Goal: Task Accomplishment & Management: Use online tool/utility

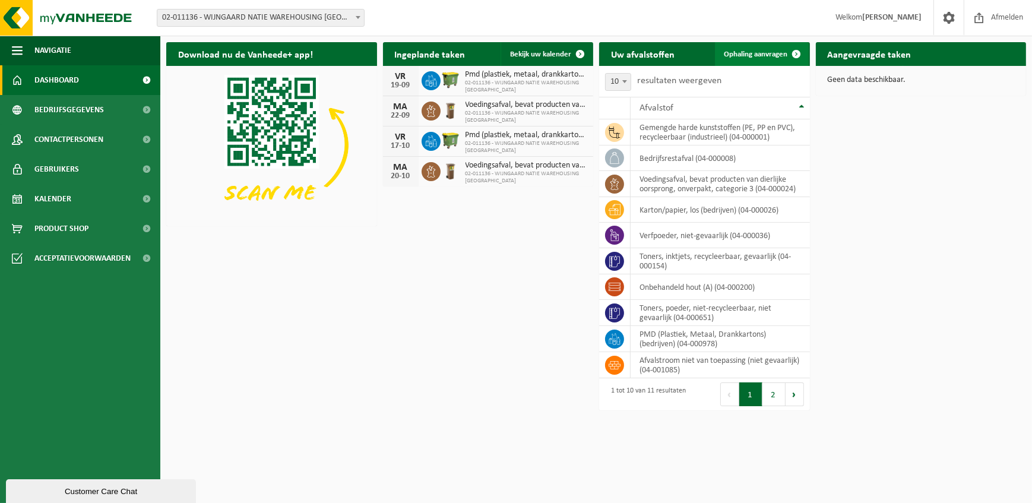
click at [738, 55] on span "Ophaling aanvragen" at bounding box center [757, 54] width 64 height 8
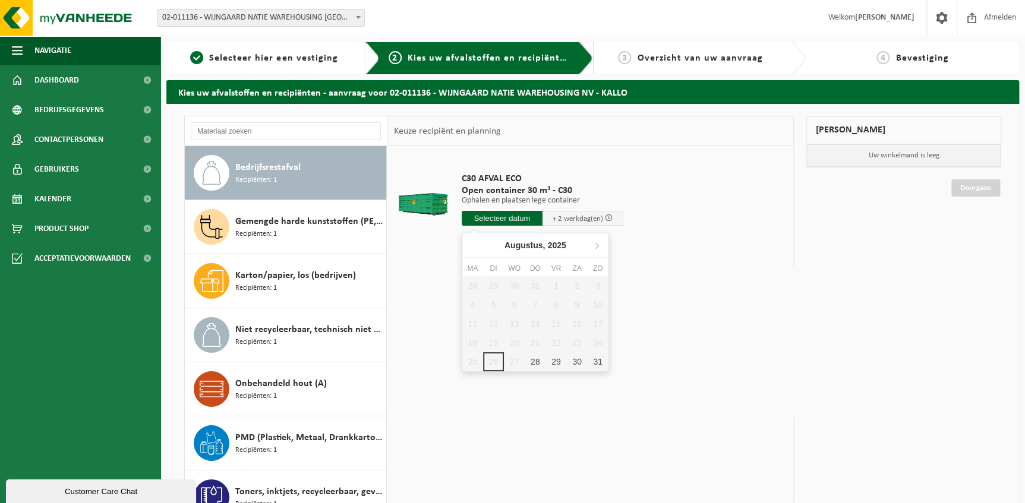
click at [488, 213] on input "text" at bounding box center [502, 218] width 81 height 15
click at [532, 364] on div "28" at bounding box center [534, 361] width 21 height 19
type input "Van [DATE]"
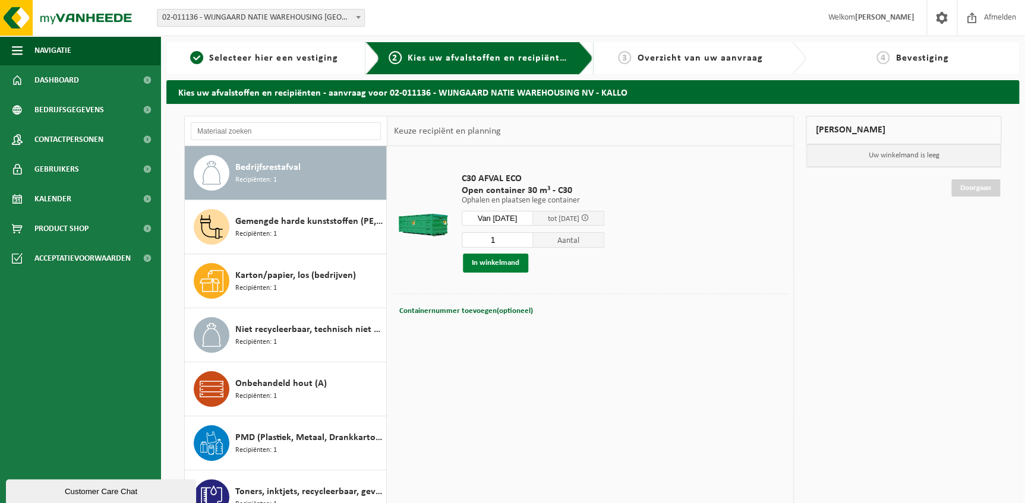
click at [498, 263] on button "In winkelmand" at bounding box center [495, 263] width 65 height 19
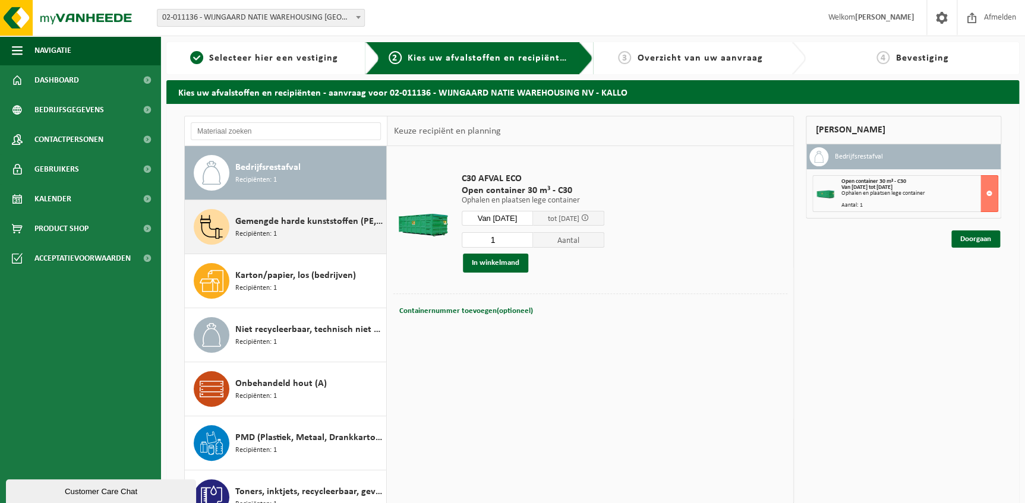
click at [320, 217] on span "Gemengde harde kunststoffen (PE, PP en PVC), recycleerbaar (industrieel)" at bounding box center [309, 221] width 148 height 14
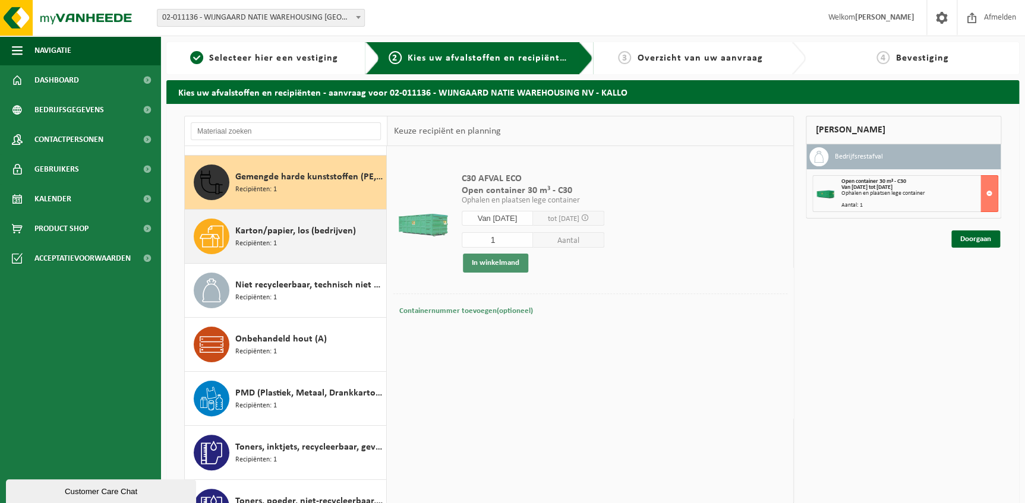
scroll to position [53, 0]
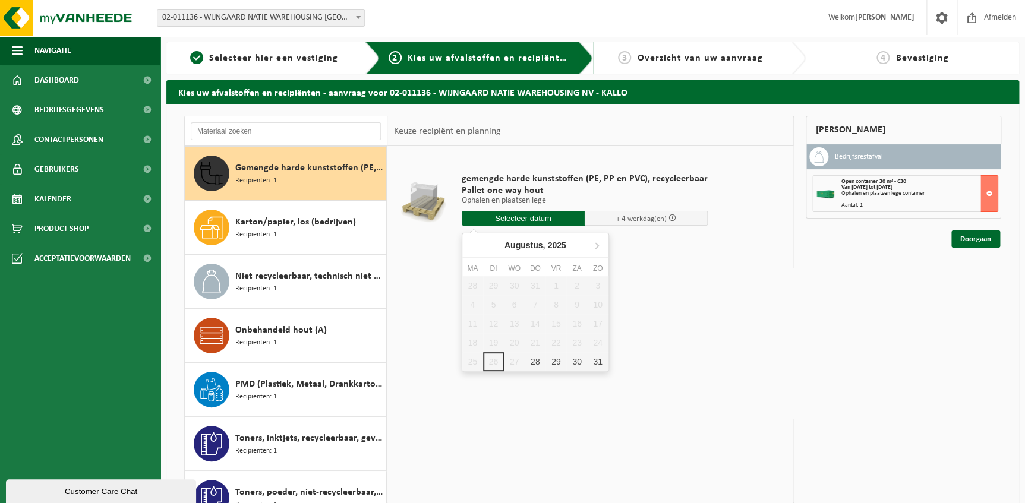
click at [485, 220] on input "text" at bounding box center [523, 218] width 123 height 15
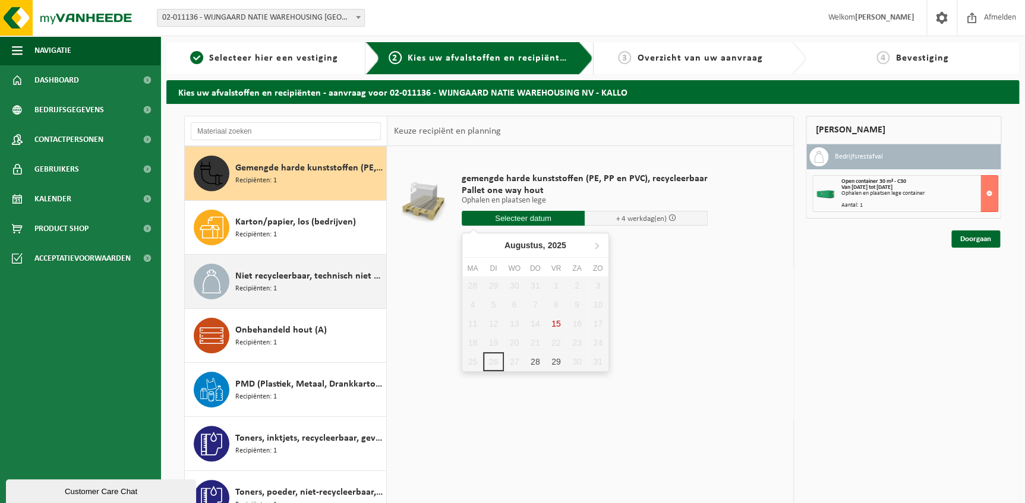
click at [314, 276] on span "Niet recycleerbaar, technisch niet verbrandbaar afval (brandbaar)" at bounding box center [309, 276] width 148 height 14
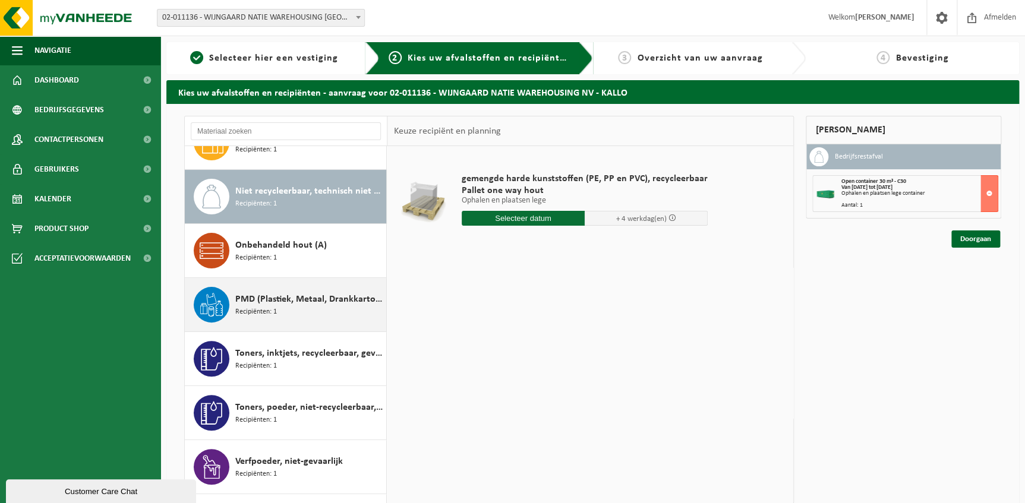
scroll to position [162, 0]
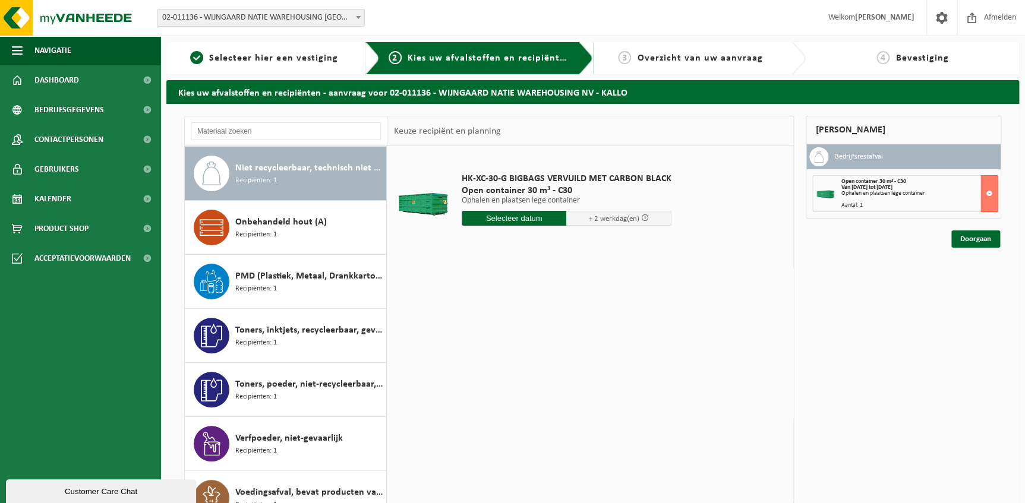
click at [487, 221] on input "text" at bounding box center [514, 218] width 105 height 15
click at [534, 362] on div "28" at bounding box center [534, 361] width 21 height 19
type input "Van 2025-08-28"
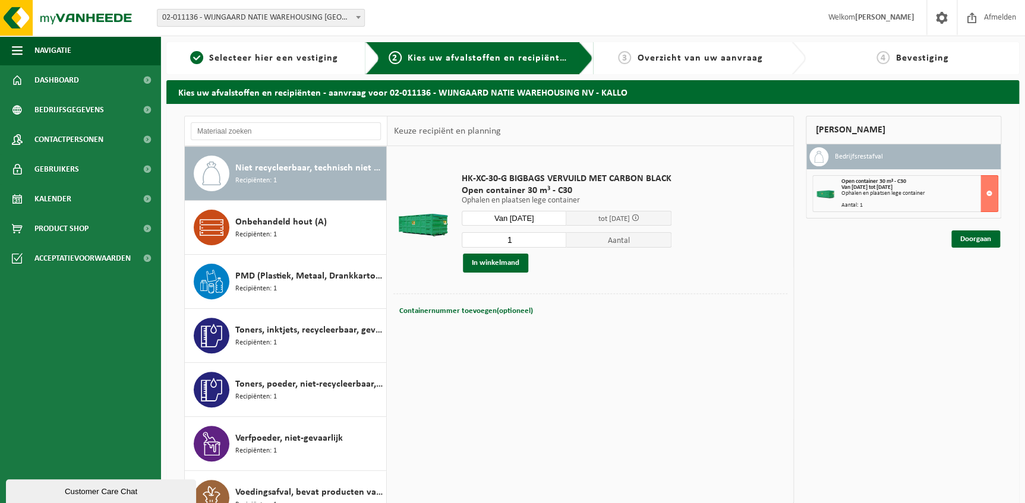
click at [521, 244] on input "1" at bounding box center [514, 239] width 105 height 15
click at [555, 239] on input "1" at bounding box center [514, 239] width 105 height 15
click at [504, 267] on button "In winkelmand" at bounding box center [495, 263] width 65 height 19
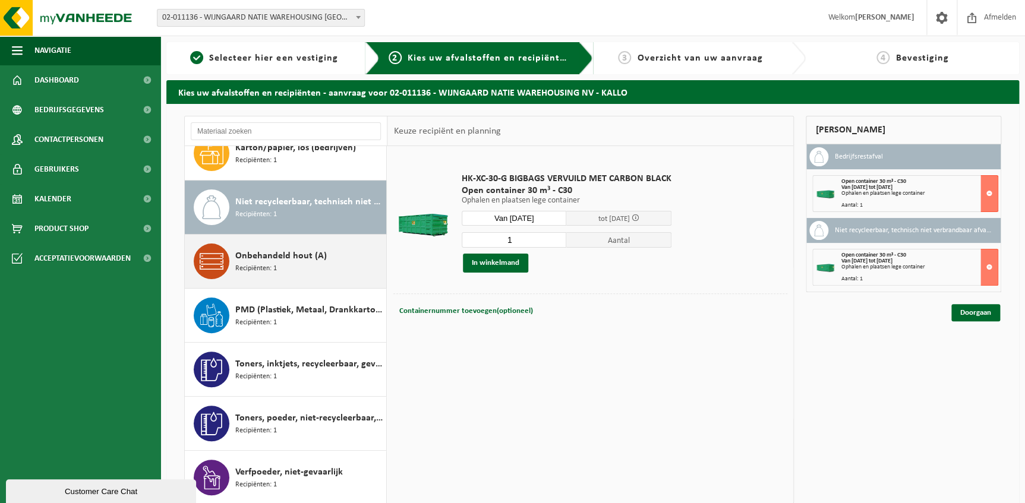
click at [305, 268] on div "Onbehandeld hout (A) Recipiënten: 1" at bounding box center [309, 262] width 148 height 36
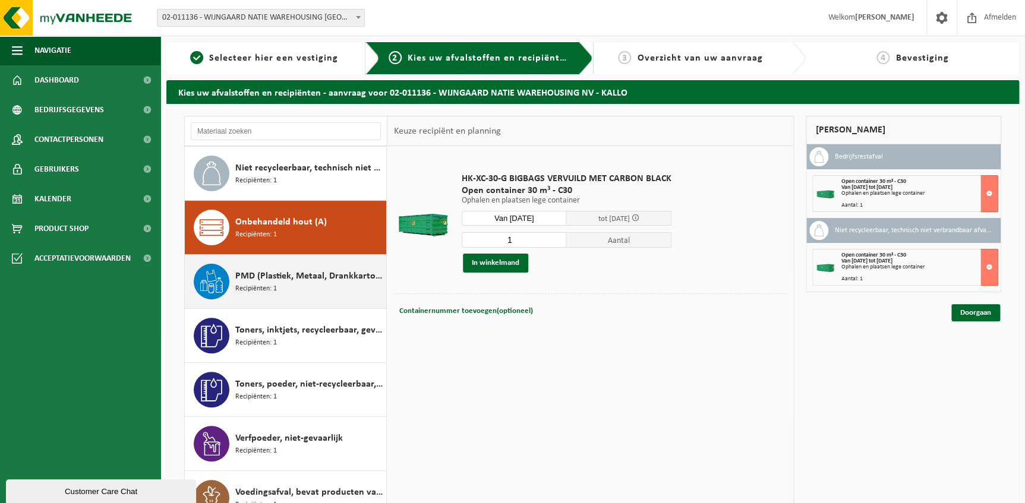
scroll to position [182, 0]
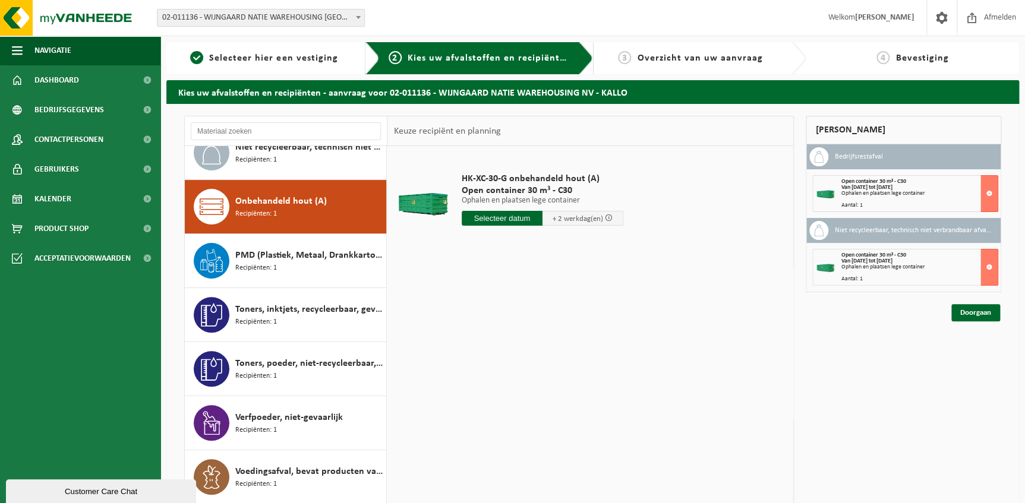
click at [507, 223] on input "text" at bounding box center [502, 218] width 81 height 15
click at [535, 368] on div "28" at bounding box center [534, 361] width 21 height 19
type input "Van 2025-08-28"
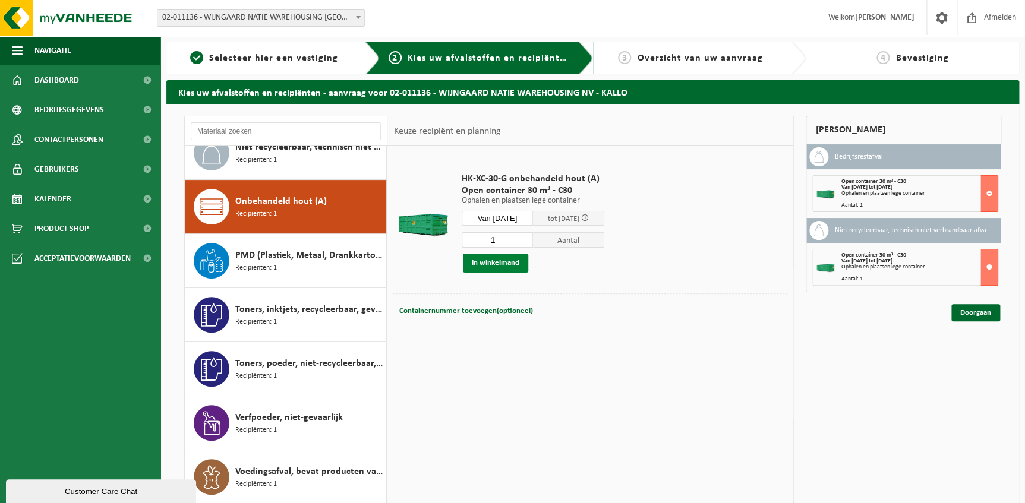
click at [492, 261] on button "In winkelmand" at bounding box center [495, 263] width 65 height 19
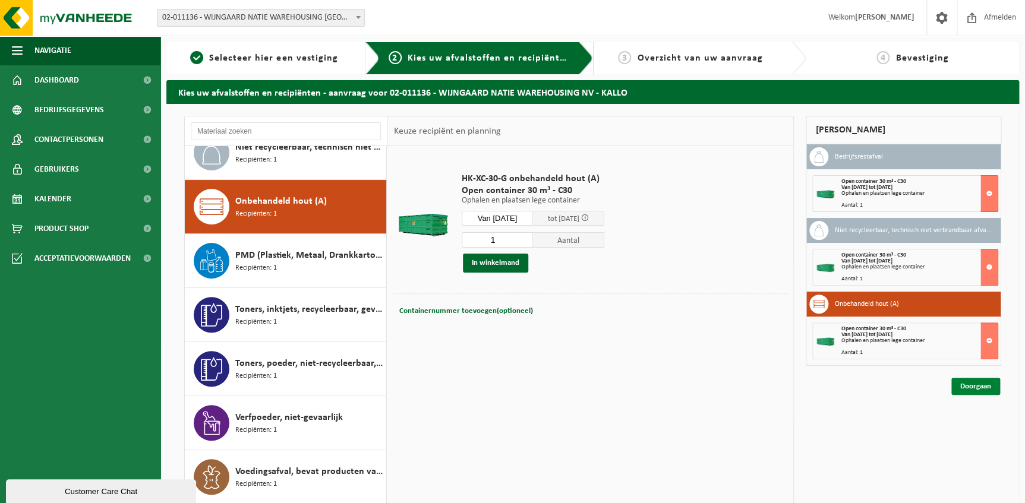
click at [979, 390] on link "Doorgaan" at bounding box center [975, 386] width 49 height 17
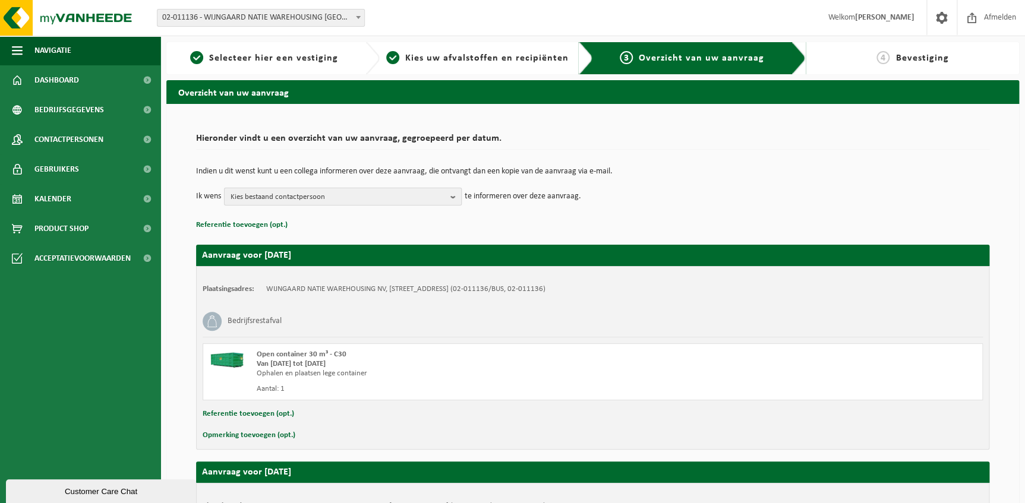
click at [400, 193] on span "Kies bestaand contactpersoon" at bounding box center [337, 197] width 215 height 18
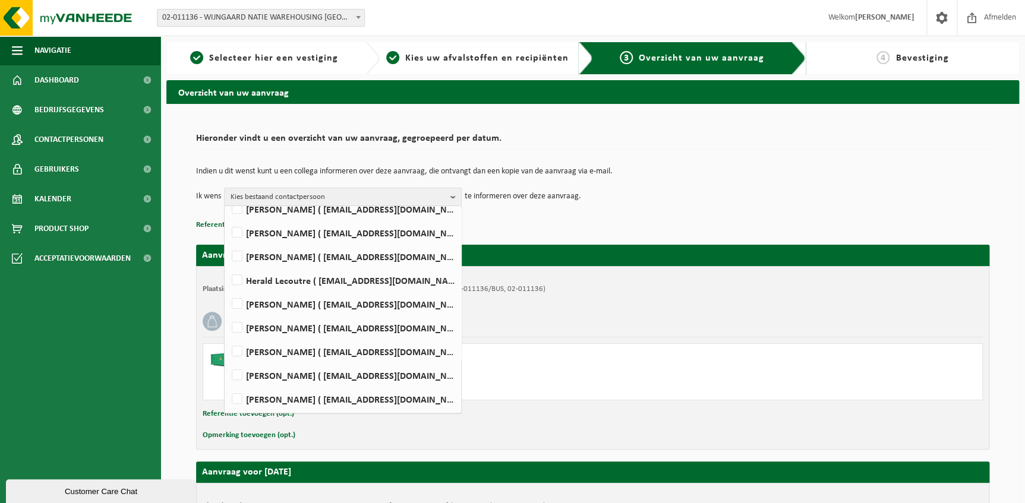
scroll to position [53, 0]
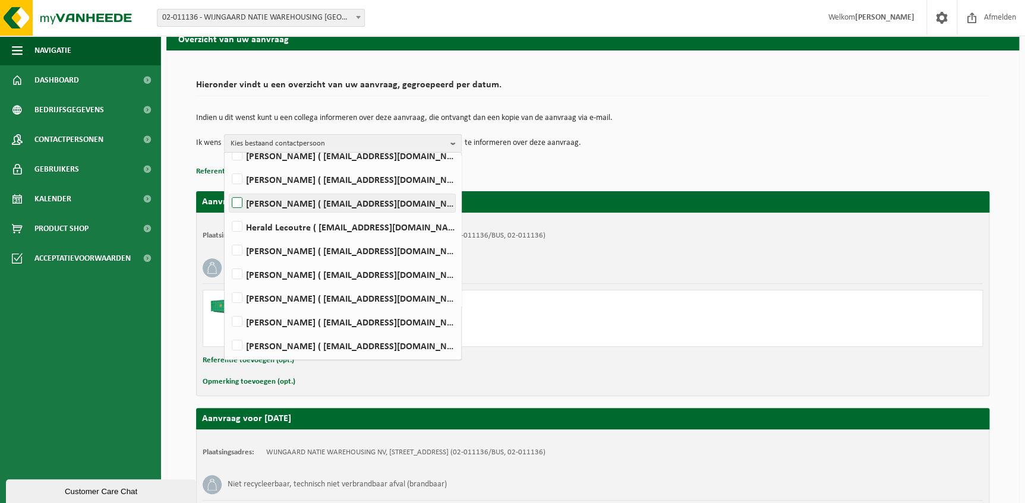
click at [235, 207] on label "Frank Garmyn ( fgarmyn@wijngaardnatie.be )" at bounding box center [342, 203] width 226 height 18
click at [227, 188] on input "Frank Garmyn ( fgarmyn@wijngaardnatie.be )" at bounding box center [227, 188] width 1 height 1
checkbox input "true"
click at [737, 261] on div "Bedrijfsrestafval" at bounding box center [593, 267] width 780 height 31
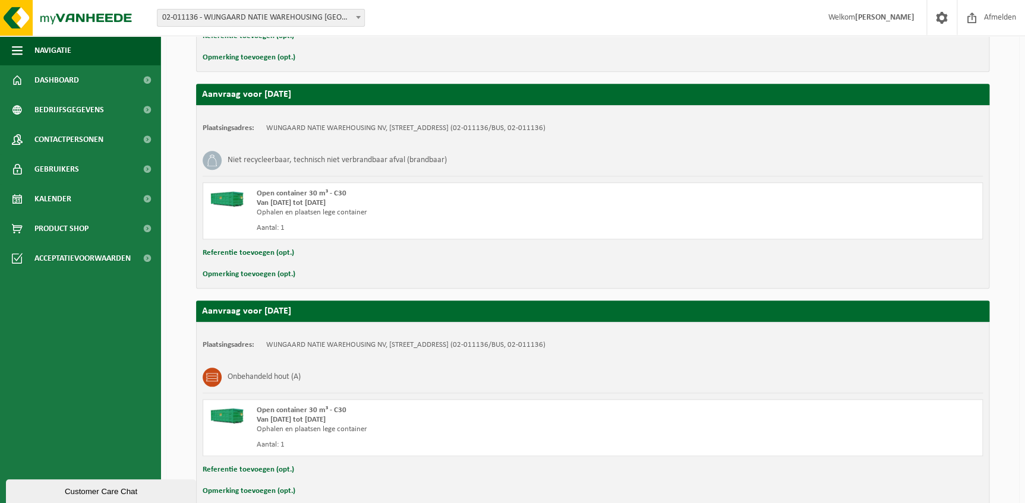
scroll to position [439, 0]
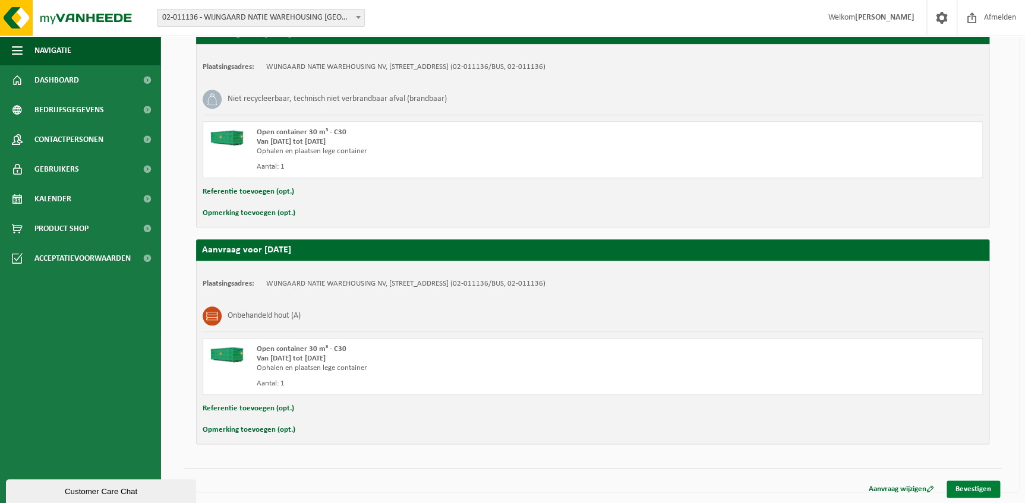
click at [962, 482] on link "Bevestigen" at bounding box center [972, 489] width 53 height 17
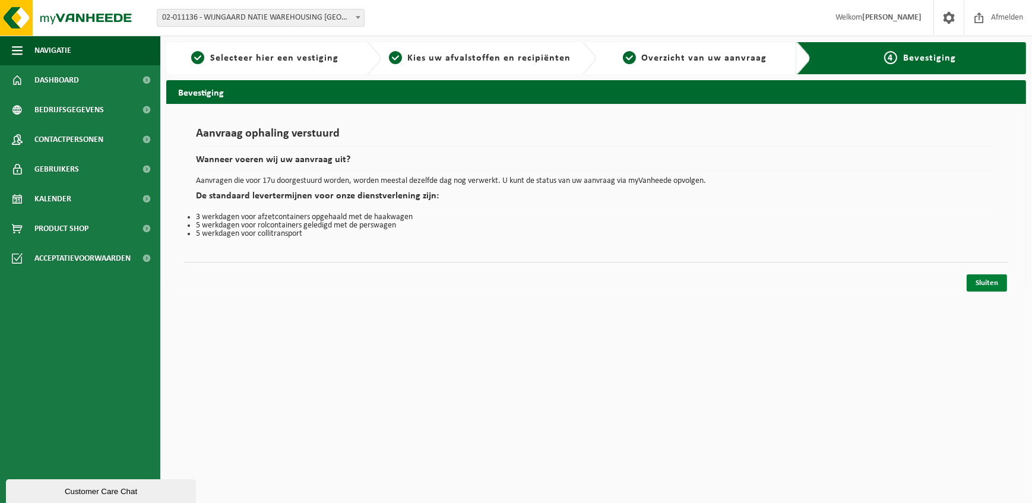
click at [972, 284] on link "Sluiten" at bounding box center [987, 282] width 40 height 17
